Goal: Find specific page/section: Find specific page/section

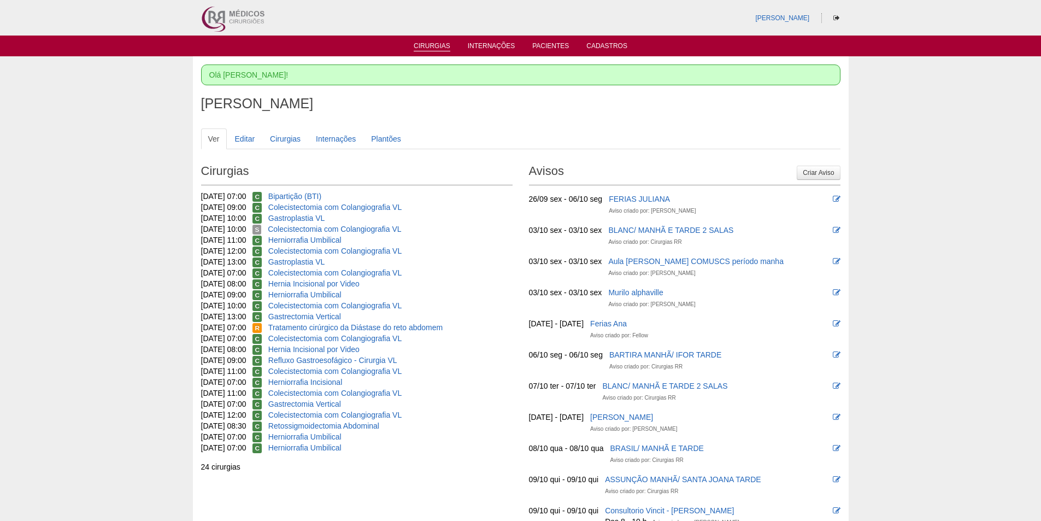
click at [427, 48] on link "Cirurgias" at bounding box center [432, 46] width 37 height 9
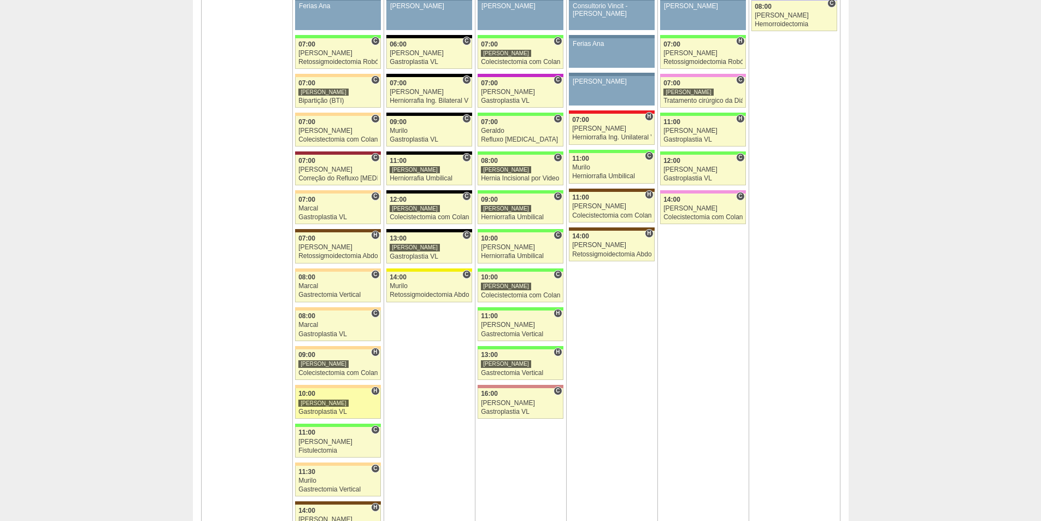
scroll to position [656, 0]
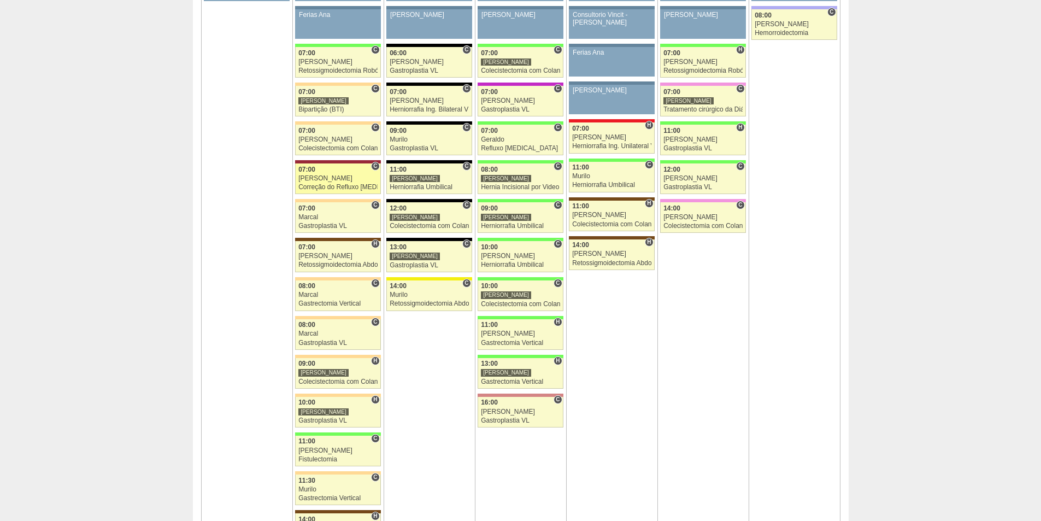
click at [325, 183] on link "88772 Vincit C 07:00 Renato Barretto Correção do Refluxo gastro esofágico Robót…" at bounding box center [337, 178] width 85 height 31
click at [205, 254] on td "5 + 88022 [PERSON_NAME] FERIAS JULIANA Paciente não informado [PERSON_NAME] não…" at bounding box center [246, 232] width 91 height 643
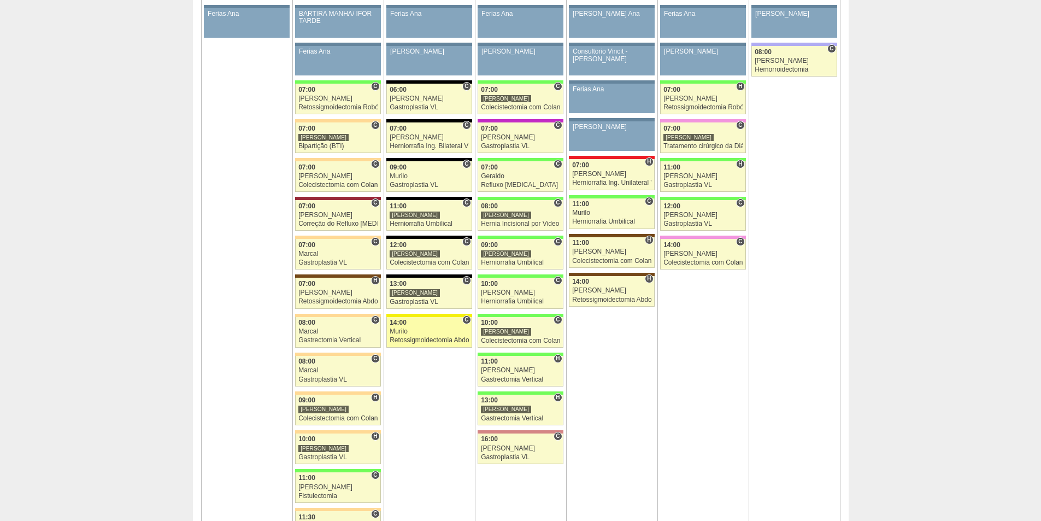
scroll to position [601, 0]
